Goal: Task Accomplishment & Management: Use online tool/utility

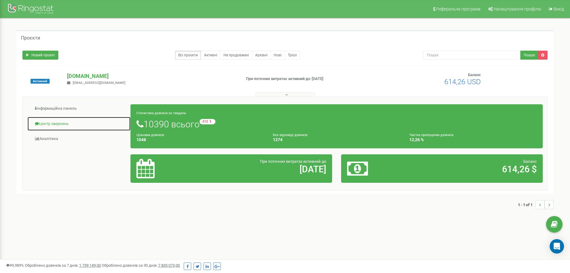
click at [55, 125] on link "Центр звернень" at bounding box center [79, 123] width 104 height 15
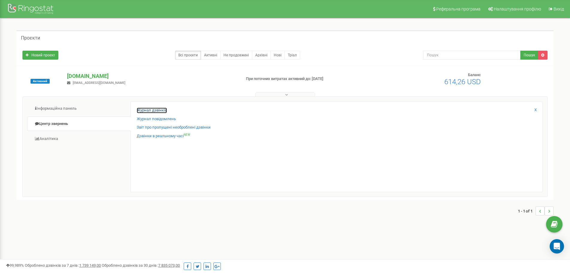
click at [158, 110] on link "Журнал дзвінків" at bounding box center [152, 110] width 30 height 6
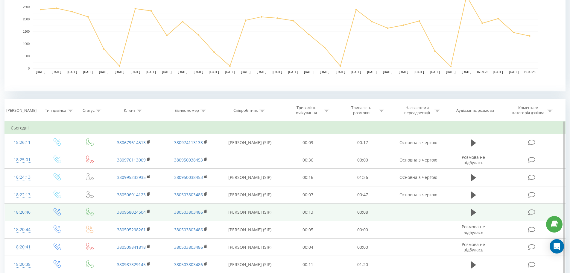
scroll to position [180, 0]
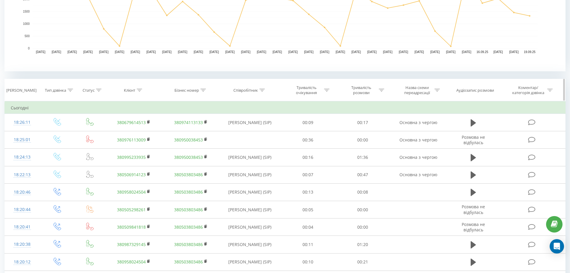
click at [249, 90] on div "Співробітник" at bounding box center [246, 90] width 25 height 5
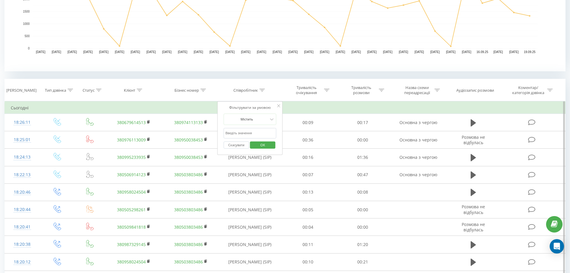
paste input "0978449512"
click at [255, 145] on span "OK" at bounding box center [262, 144] width 17 height 9
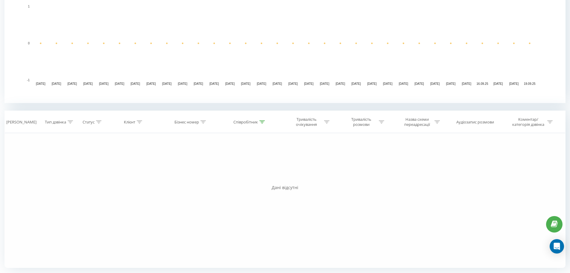
scroll to position [148, 0]
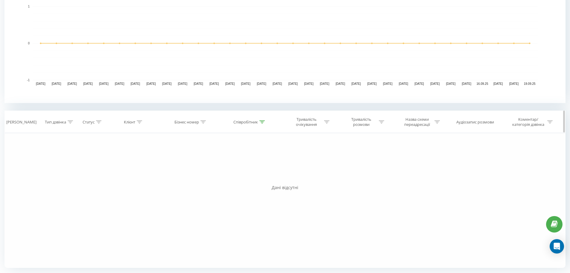
click at [246, 119] on div "Співробітник" at bounding box center [246, 121] width 25 height 5
click at [244, 164] on input "0978449512" at bounding box center [250, 165] width 53 height 10
click at [169, 140] on div "Фільтрувати за умовою Дорівнює Введіть значення Скасувати OK Фільтрувати за умо…" at bounding box center [284, 200] width 561 height 135
click at [262, 166] on input "0978449512" at bounding box center [250, 165] width 53 height 10
type input "0"
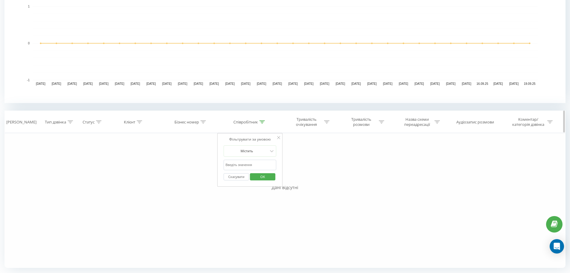
click at [130, 124] on div "Клієнт" at bounding box center [129, 121] width 11 height 5
paste input "0978449512"
type input "0978449512"
click at [153, 175] on span "OK" at bounding box center [146, 176] width 17 height 9
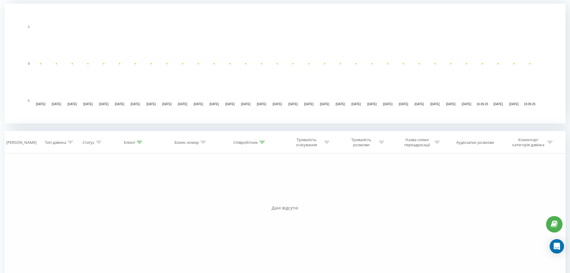
scroll to position [148, 0]
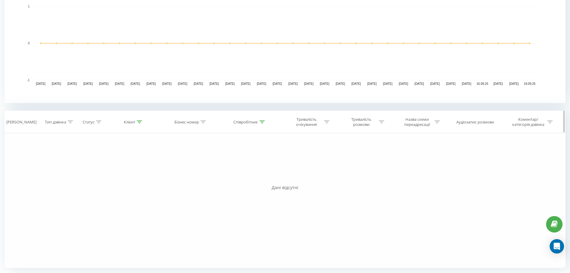
click at [134, 119] on th "Клієнт" at bounding box center [133, 122] width 57 height 22
click at [133, 121] on div "Клієнт" at bounding box center [129, 121] width 11 height 5
click at [142, 164] on input "0978449512" at bounding box center [134, 165] width 53 height 10
click at [141, 175] on span "OK" at bounding box center [146, 176] width 17 height 9
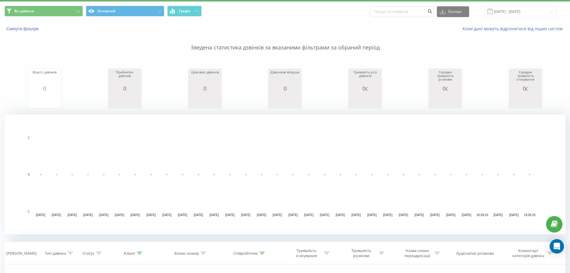
scroll to position [0, 0]
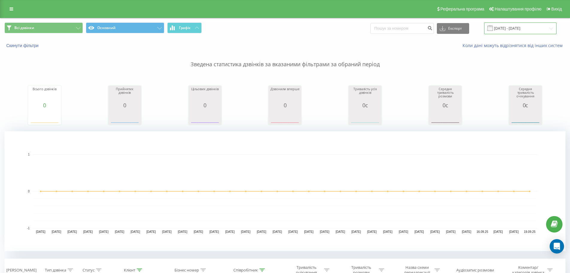
click at [516, 30] on input "[DATE] - [DATE]" at bounding box center [520, 28] width 72 height 12
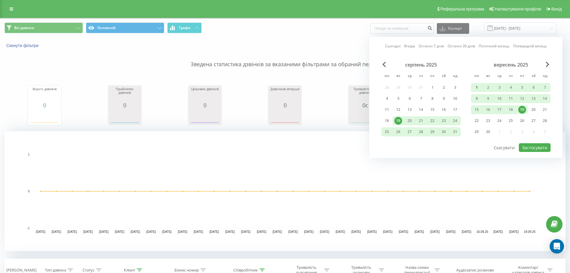
click at [475, 87] on div "1" at bounding box center [477, 88] width 8 height 8
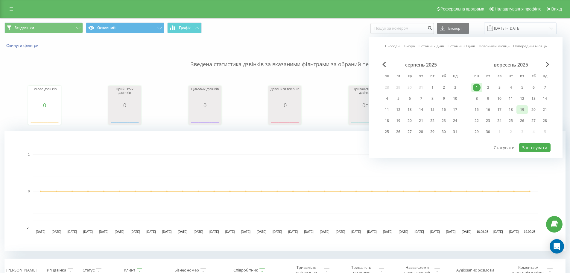
click at [524, 110] on div "19" at bounding box center [523, 110] width 8 height 8
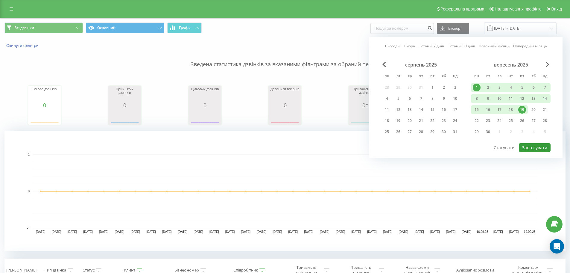
click at [532, 148] on button "Застосувати" at bounding box center [535, 147] width 32 height 9
type input "[DATE] - [DATE]"
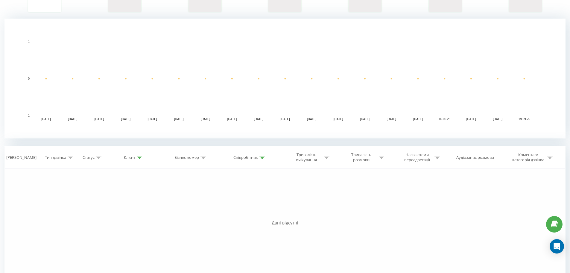
scroll to position [148, 0]
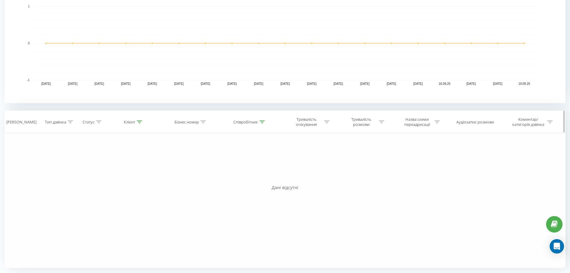
click at [133, 123] on div "Клієнт" at bounding box center [129, 121] width 11 height 5
click at [142, 165] on input "0978449512" at bounding box center [134, 165] width 53 height 10
type input "0"
paste input "0978449512"
type input "0978449512"
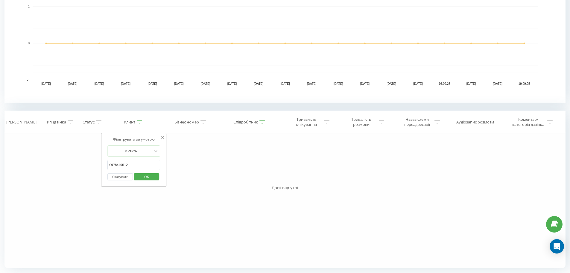
click at [149, 178] on span "OK" at bounding box center [146, 176] width 17 height 9
